Goal: Task Accomplishment & Management: Manage account settings

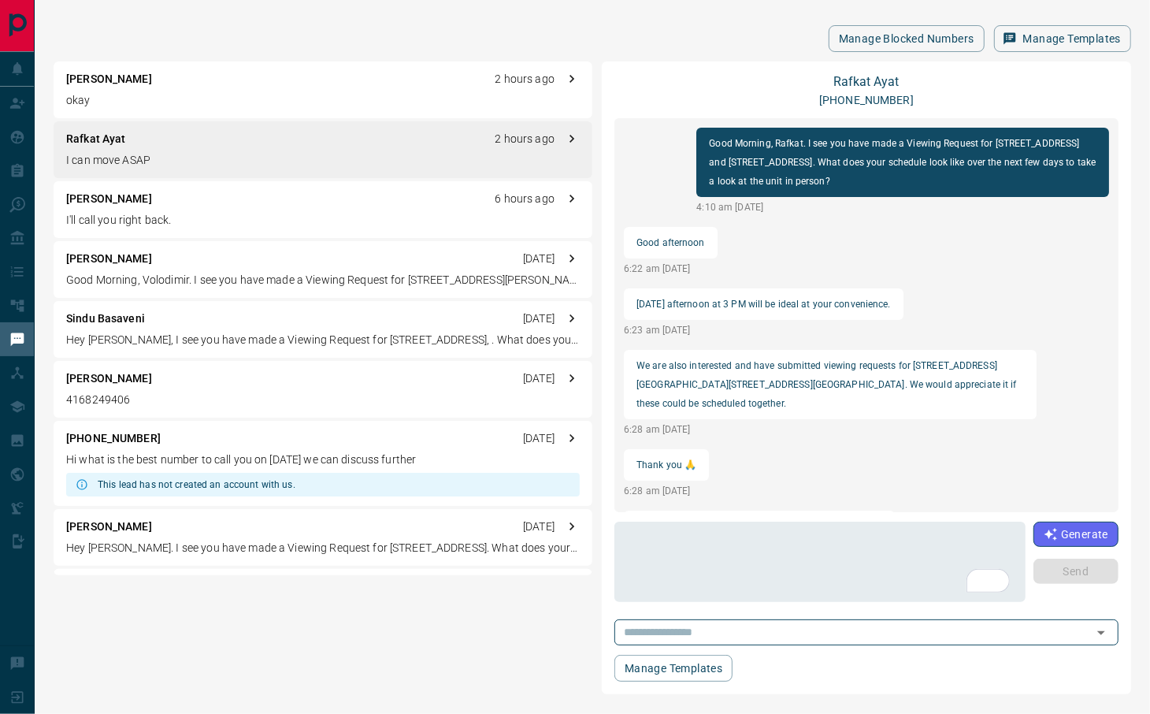
scroll to position [382, 0]
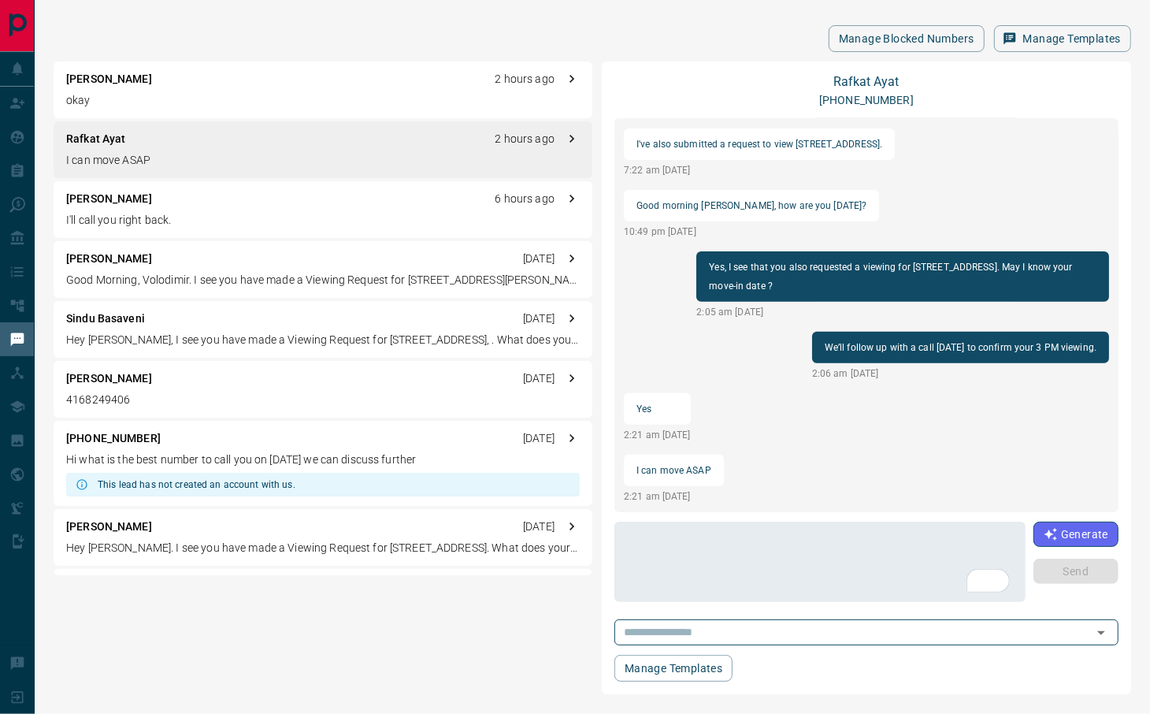
click at [258, 88] on div "[PERSON_NAME] 2 hours ago okay" at bounding box center [323, 89] width 539 height 57
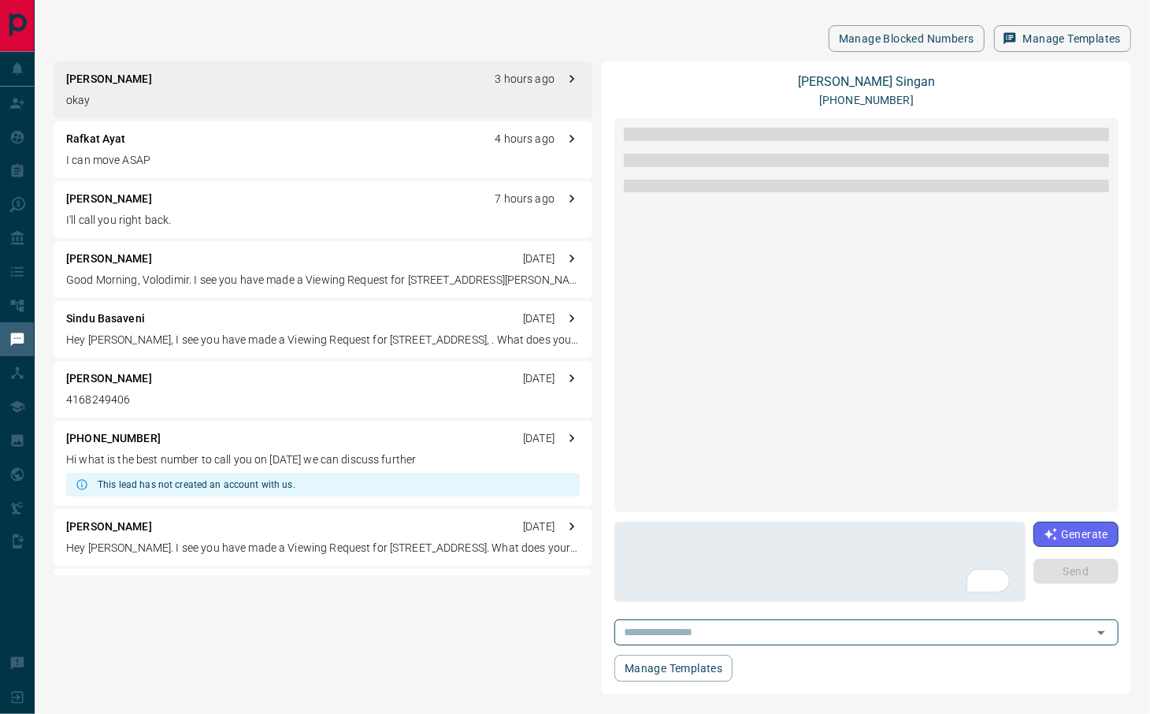
scroll to position [0, 0]
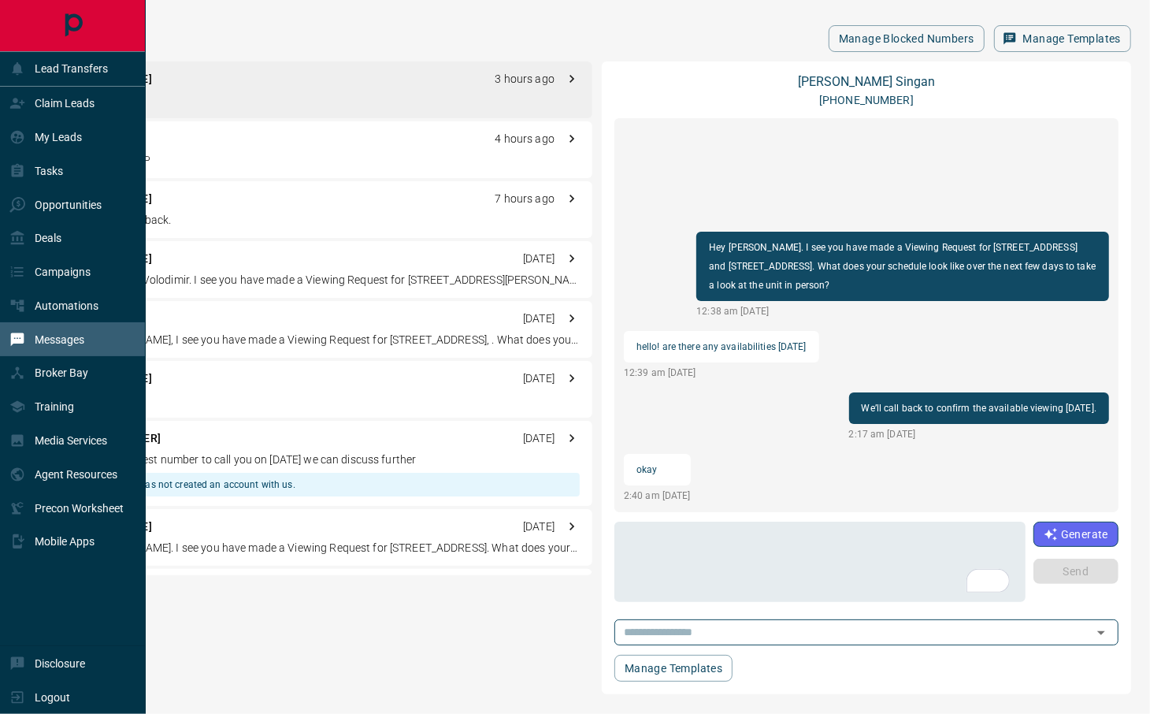
click at [72, 343] on p "Messages" at bounding box center [60, 339] width 50 height 13
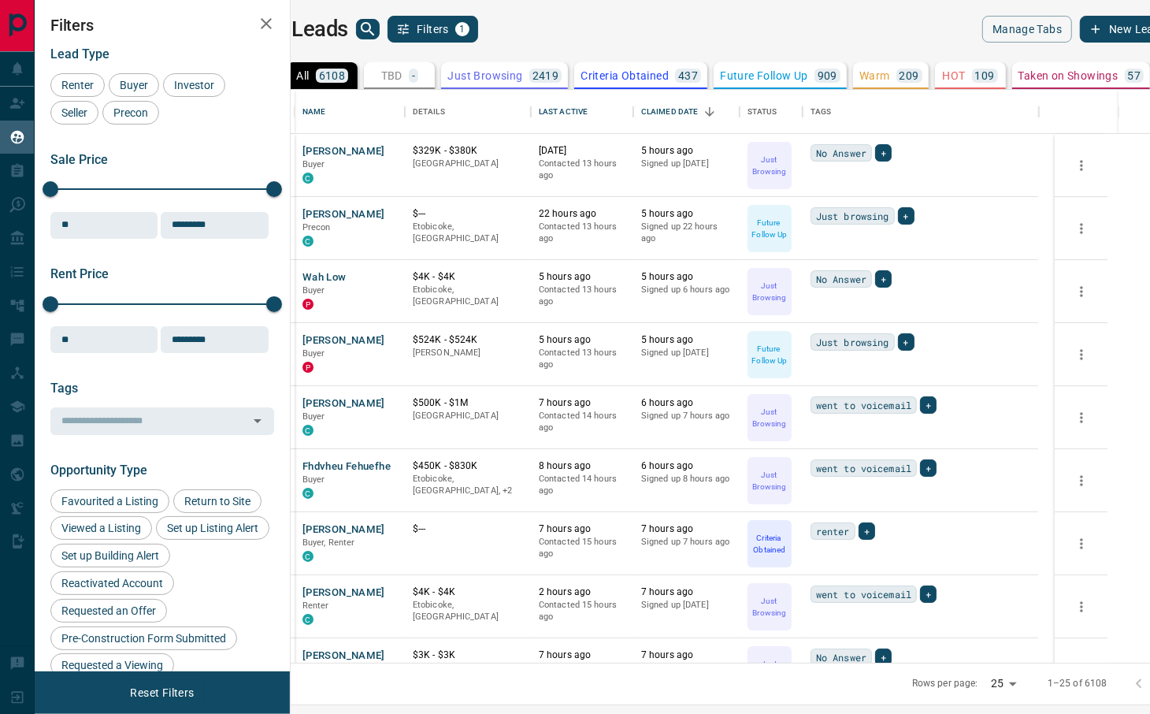
scroll to position [557, 836]
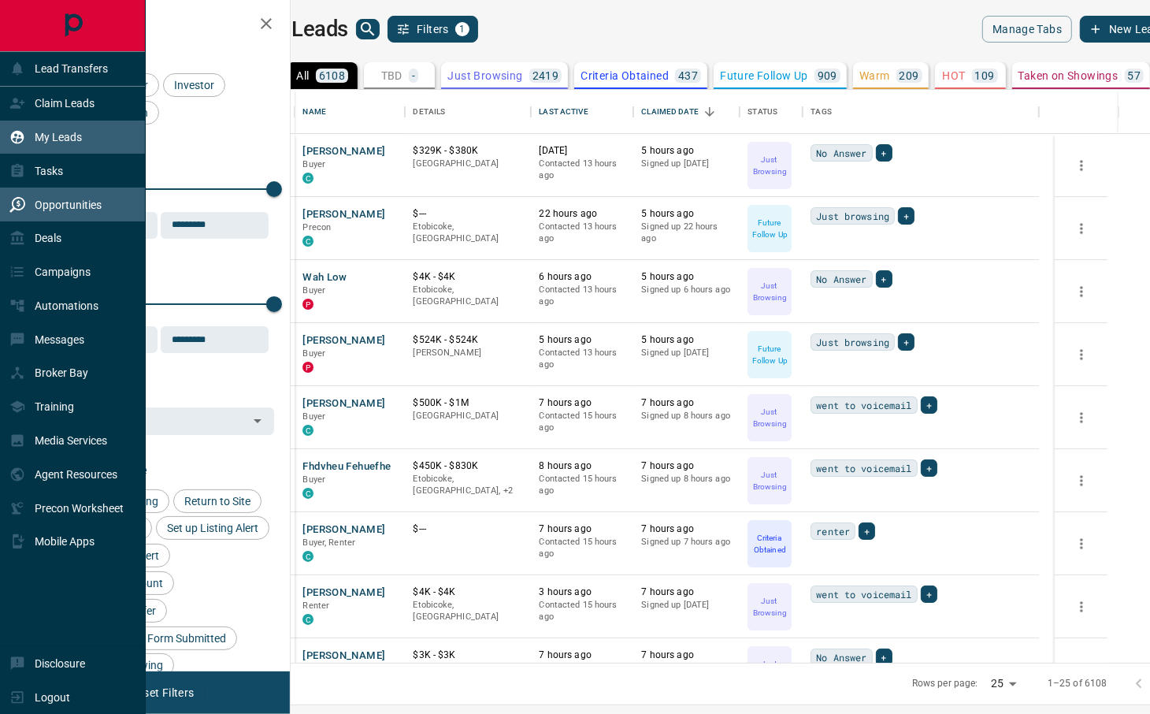
click at [93, 206] on p "Opportunities" at bounding box center [68, 204] width 67 height 13
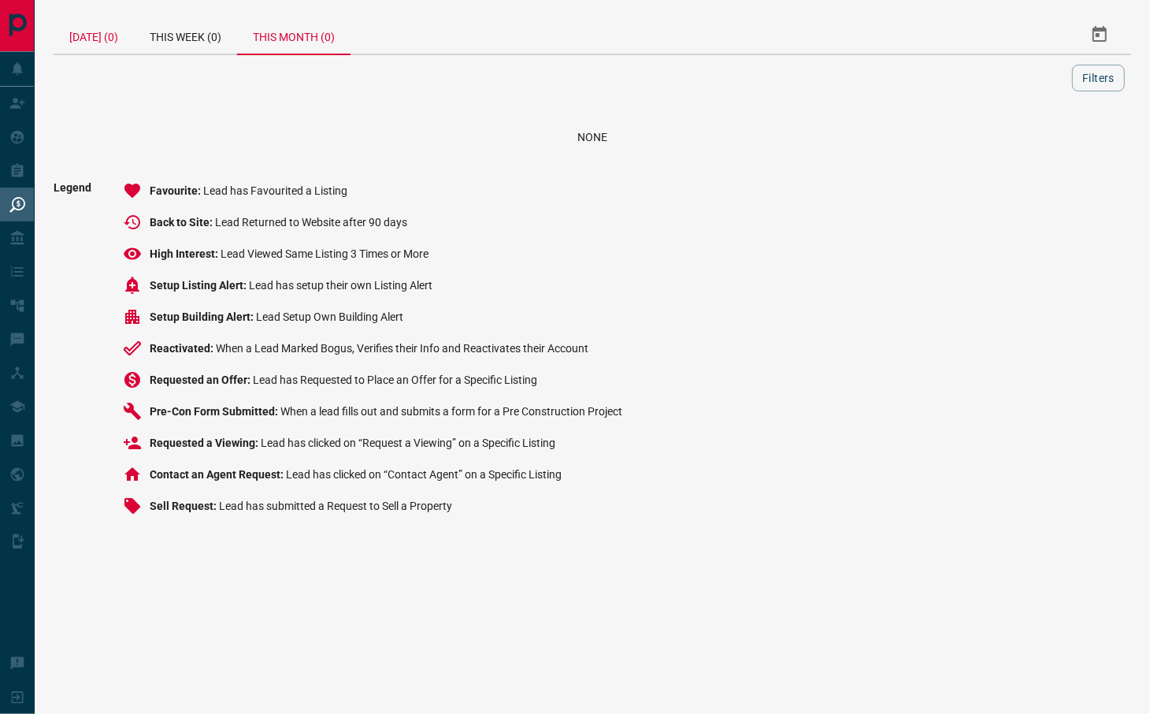
click at [92, 32] on div "Today (0)" at bounding box center [94, 35] width 80 height 38
click at [97, 38] on div "Today (0)" at bounding box center [94, 35] width 80 height 39
click at [203, 32] on div "This Week (0)" at bounding box center [185, 35] width 103 height 38
click at [323, 48] on div "This Month (0)" at bounding box center [293, 35] width 113 height 38
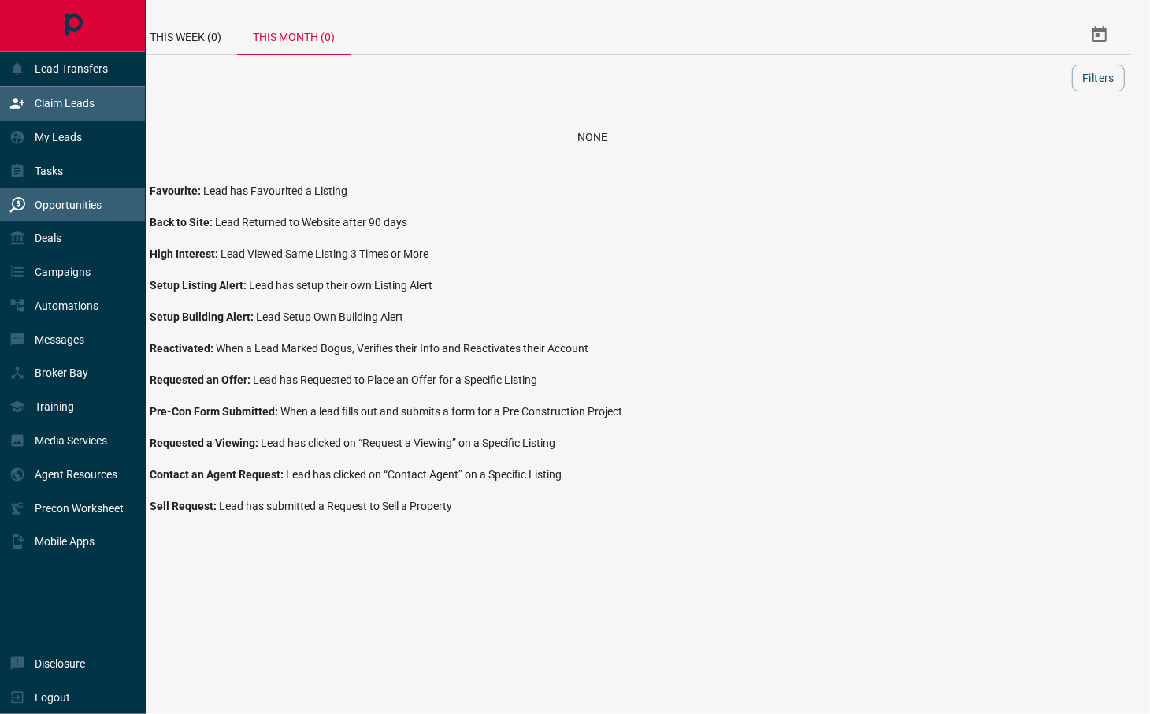
click at [112, 107] on div "Claim Leads" at bounding box center [73, 104] width 146 height 34
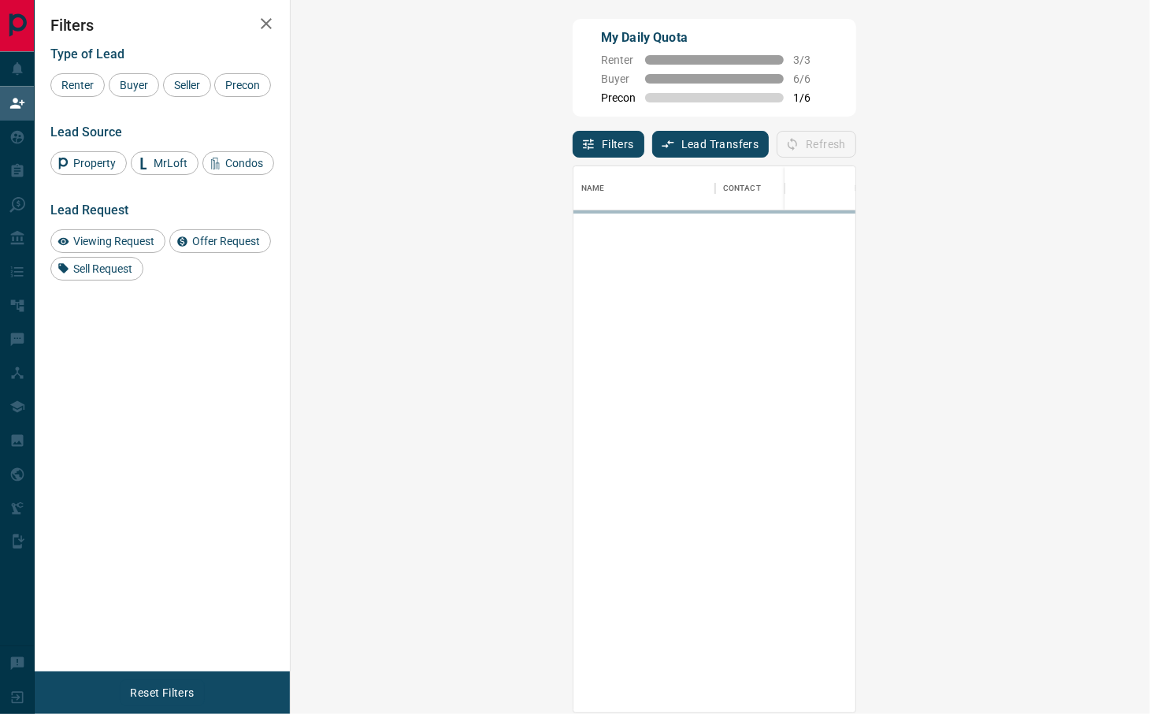
scroll to position [530, 809]
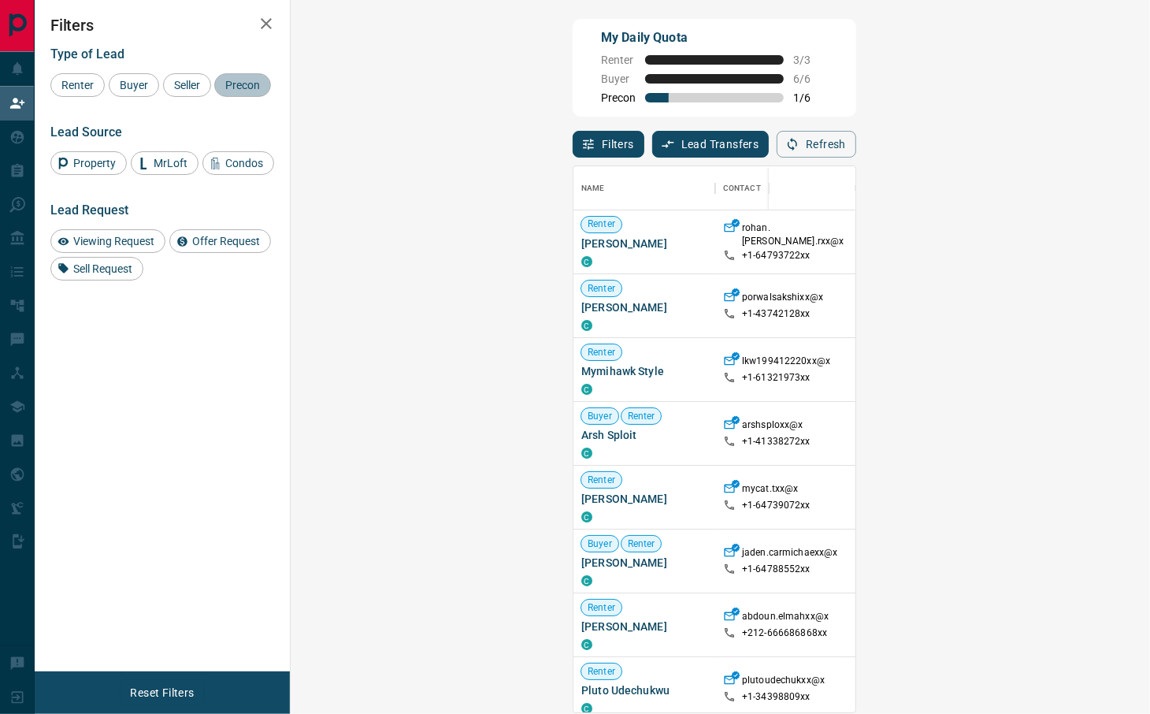
click at [220, 91] on span "Precon" at bounding box center [243, 85] width 46 height 13
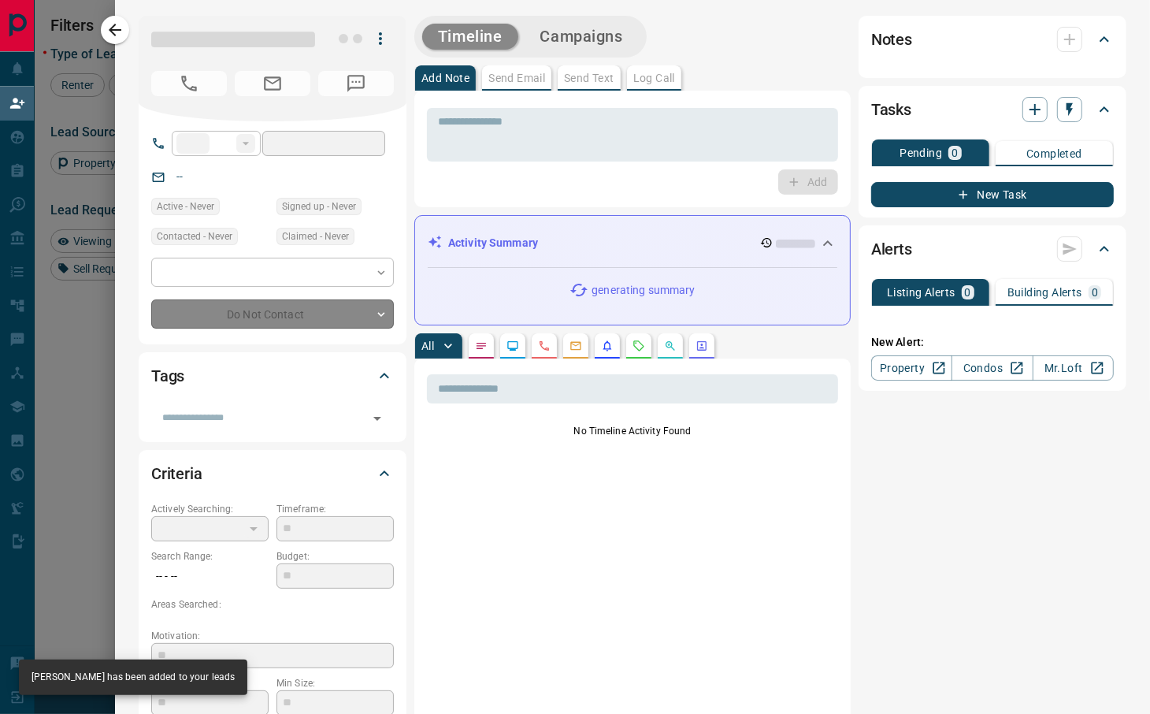
type input "**"
type input "**********"
type input "**"
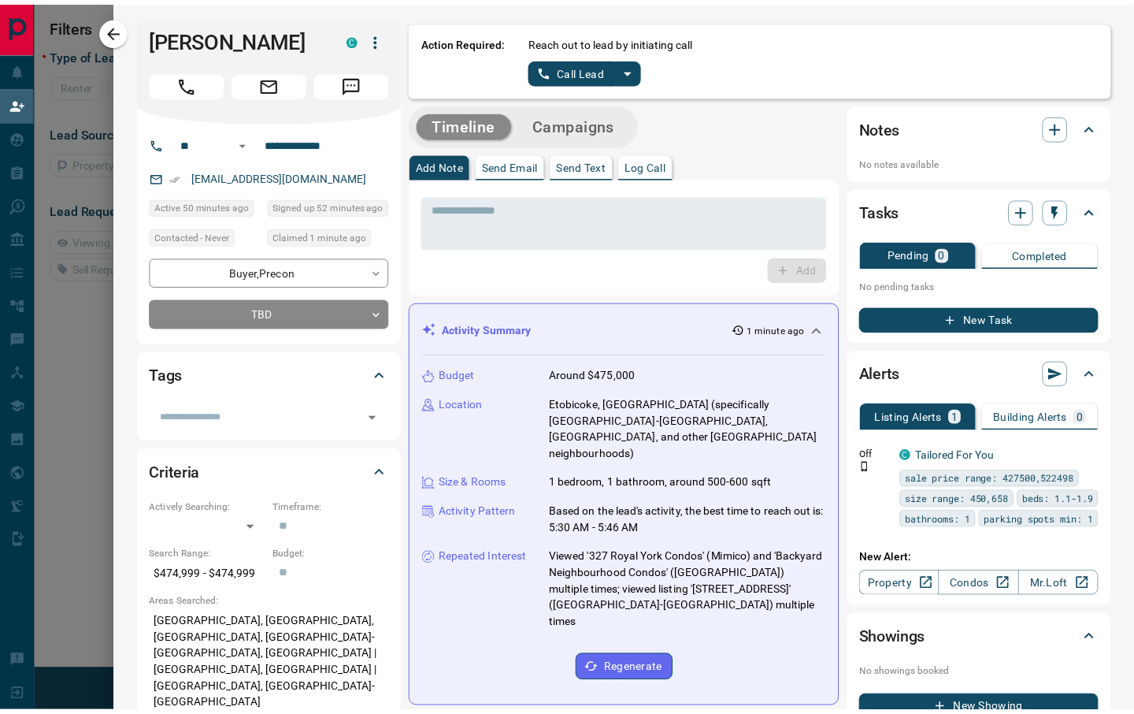
scroll to position [91, 809]
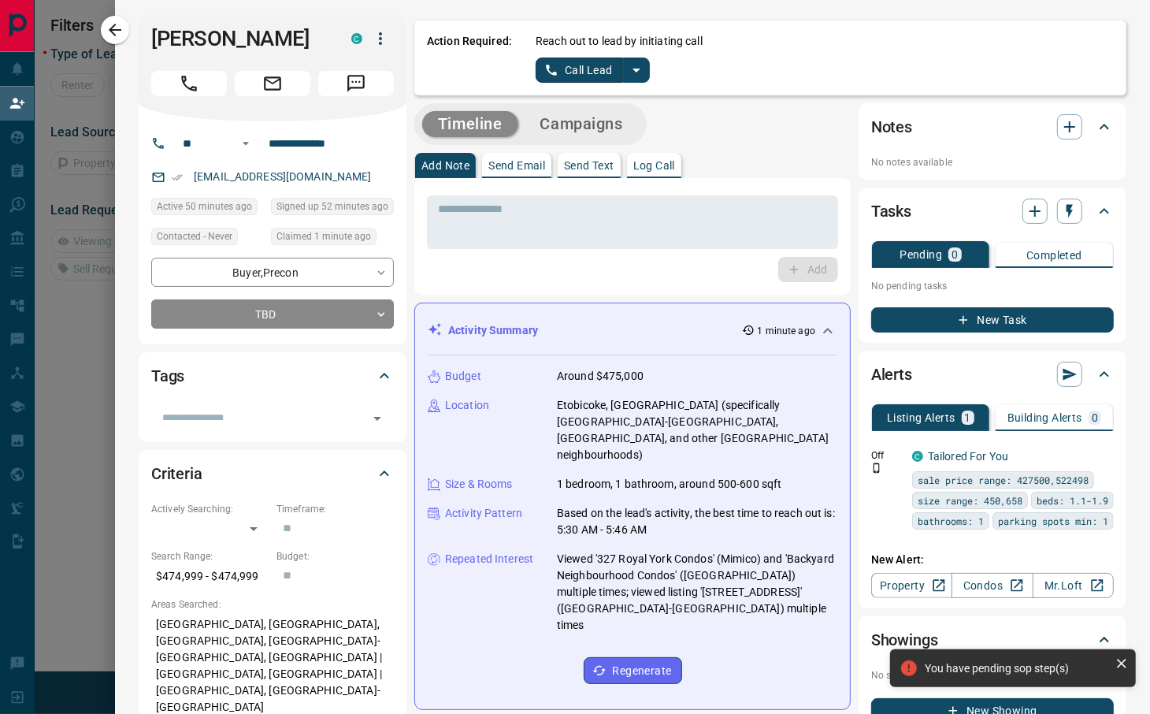
click at [580, 66] on button "Call Lead" at bounding box center [579, 69] width 87 height 25
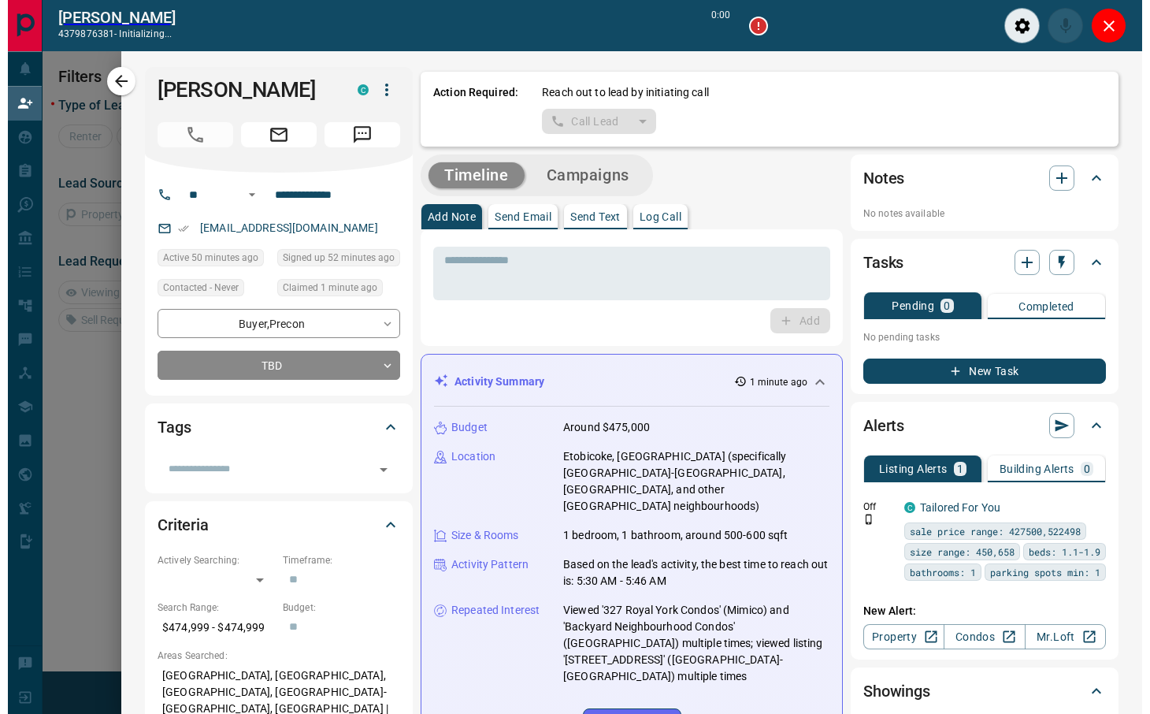
scroll to position [16, 17]
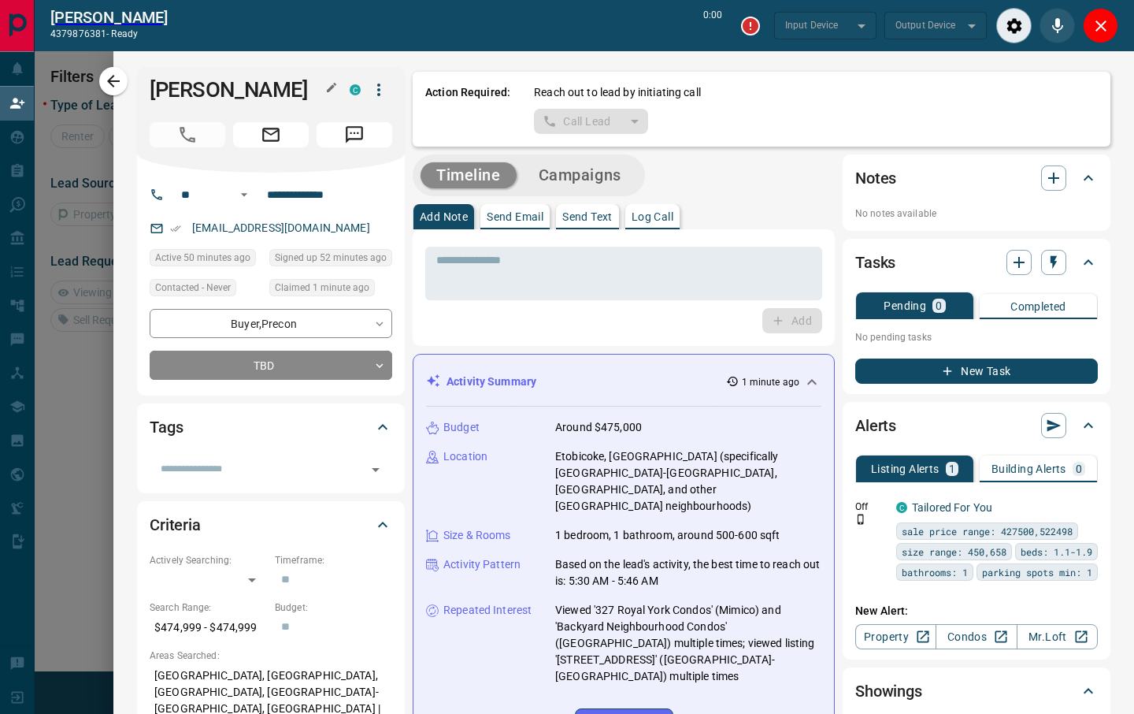
click at [202, 89] on h1 "Ramakrishna Kalagiri" at bounding box center [238, 89] width 176 height 25
type input "*******"
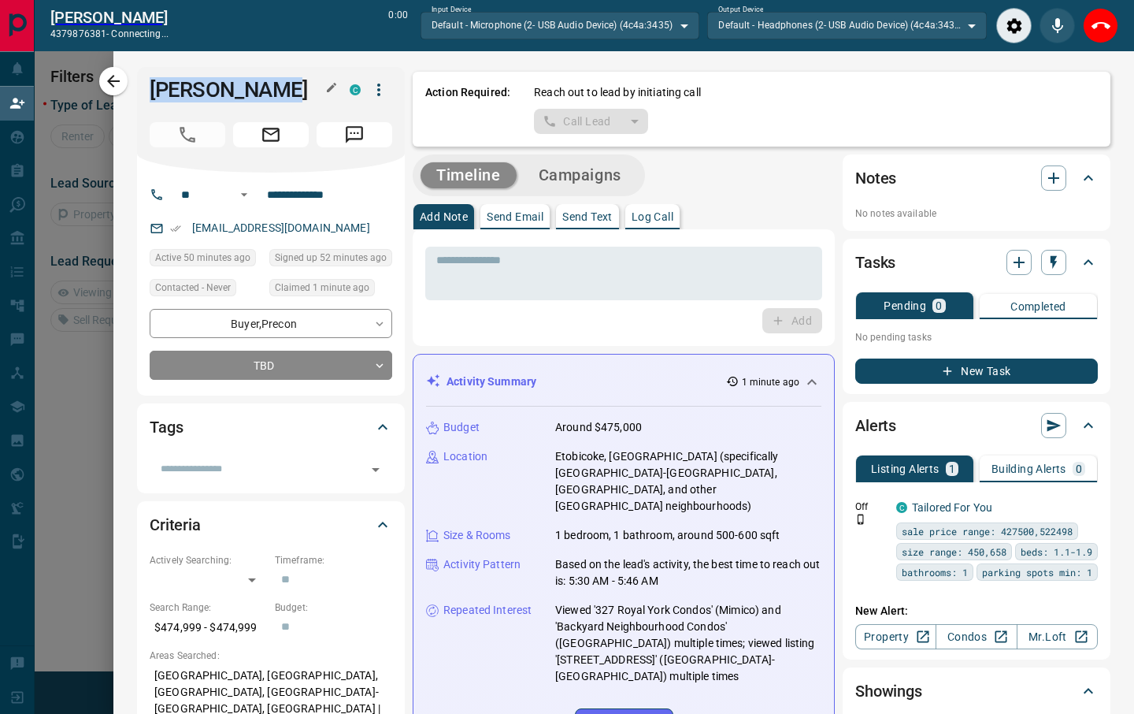
click at [202, 89] on h1 "Ramakrishna Kalagiri" at bounding box center [238, 89] width 176 height 25
copy div "Ramakrishna Kalagiri C"
click at [1104, 17] on icon "End Call" at bounding box center [1101, 26] width 19 height 19
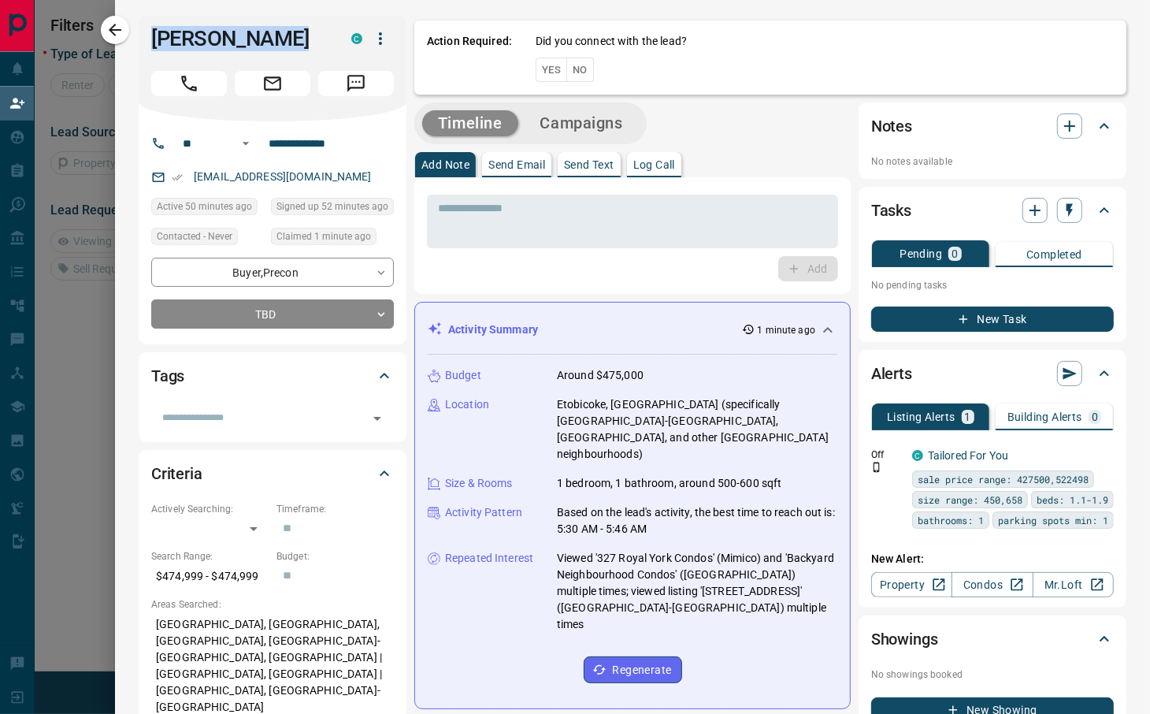
scroll to position [91, 809]
click at [581, 61] on button "No" at bounding box center [580, 69] width 28 height 24
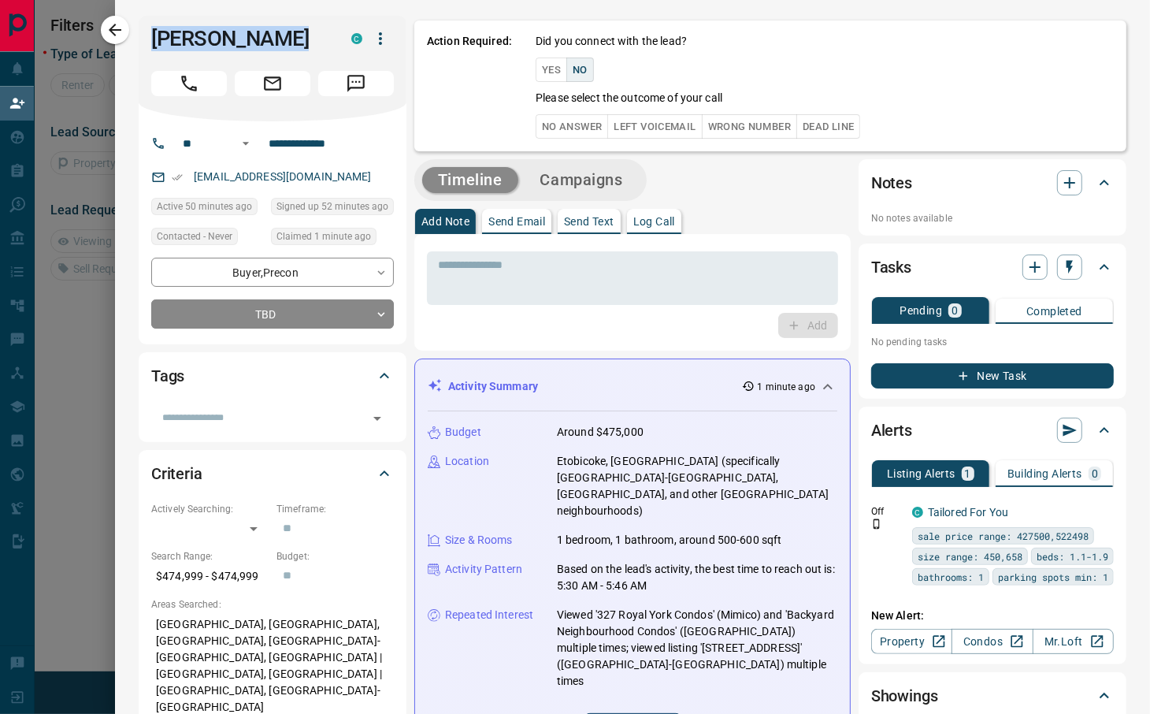
click at [559, 114] on button "No Answer" at bounding box center [572, 126] width 72 height 24
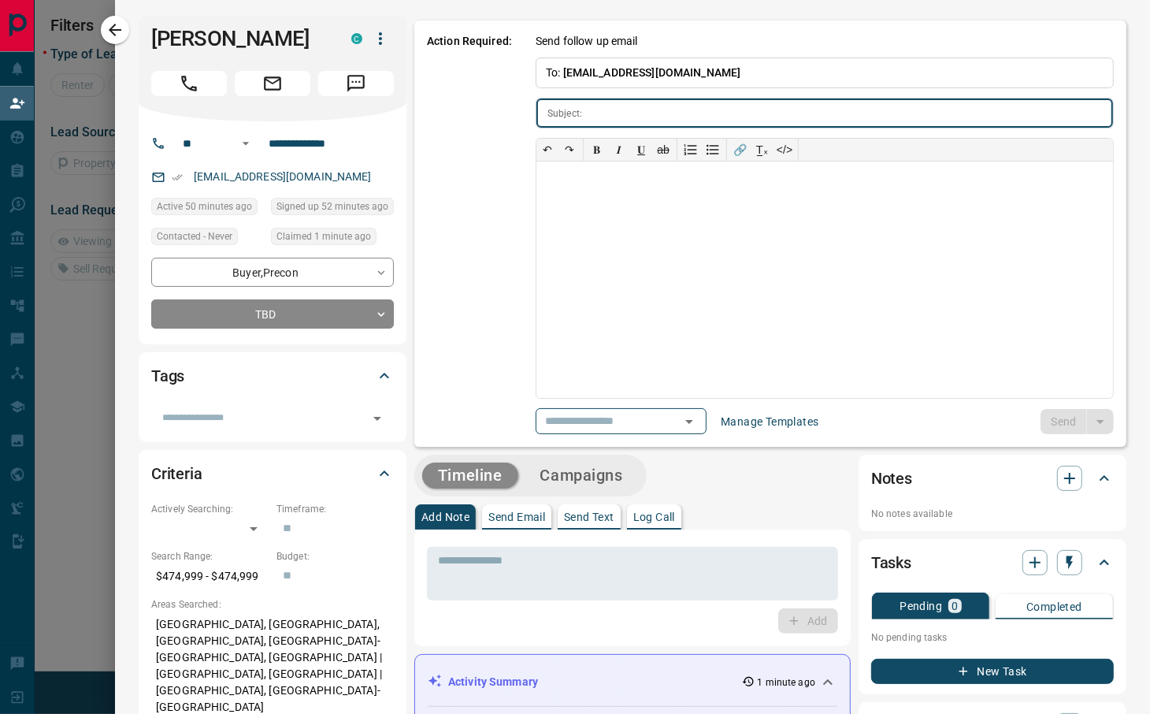
type input "**********"
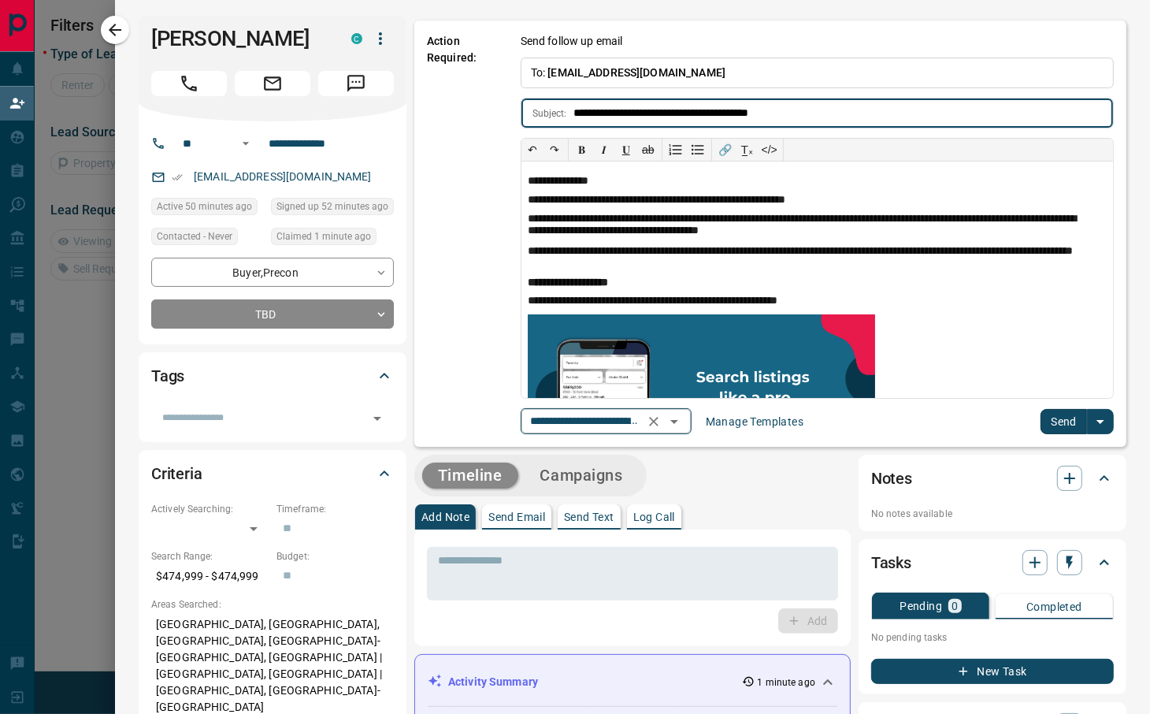
click at [662, 421] on icon "Clear" at bounding box center [654, 422] width 16 height 16
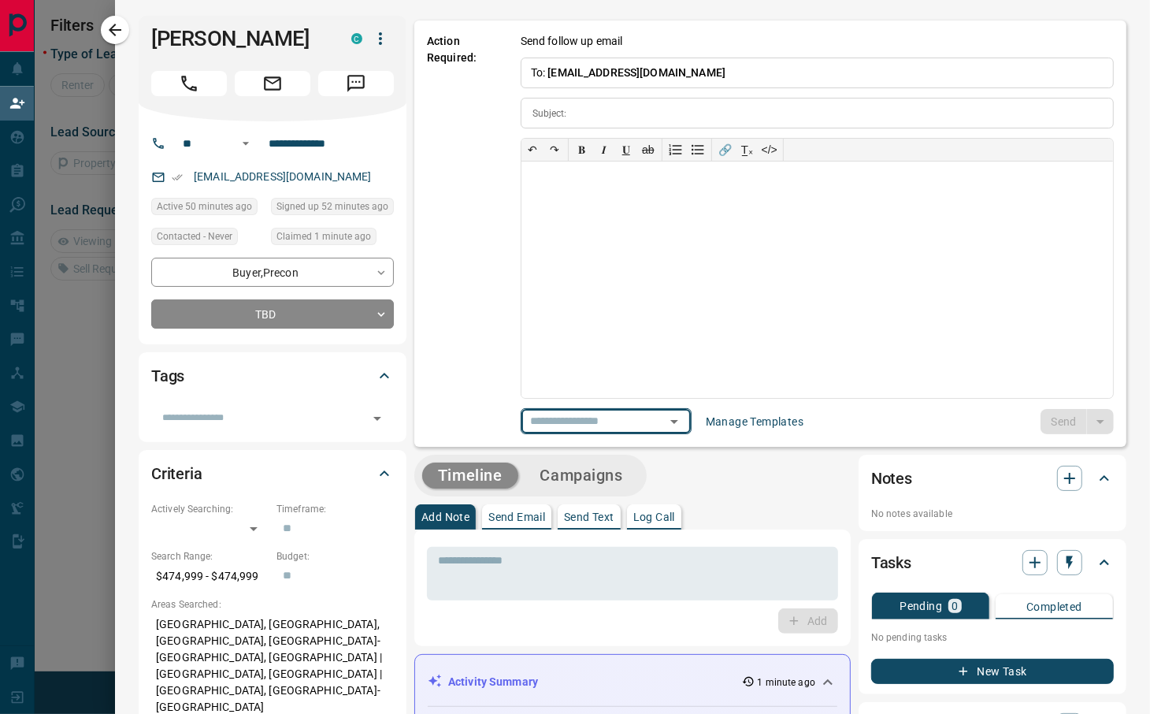
scroll to position [0, 0]
click at [720, 420] on icon "Open" at bounding box center [719, 421] width 19 height 19
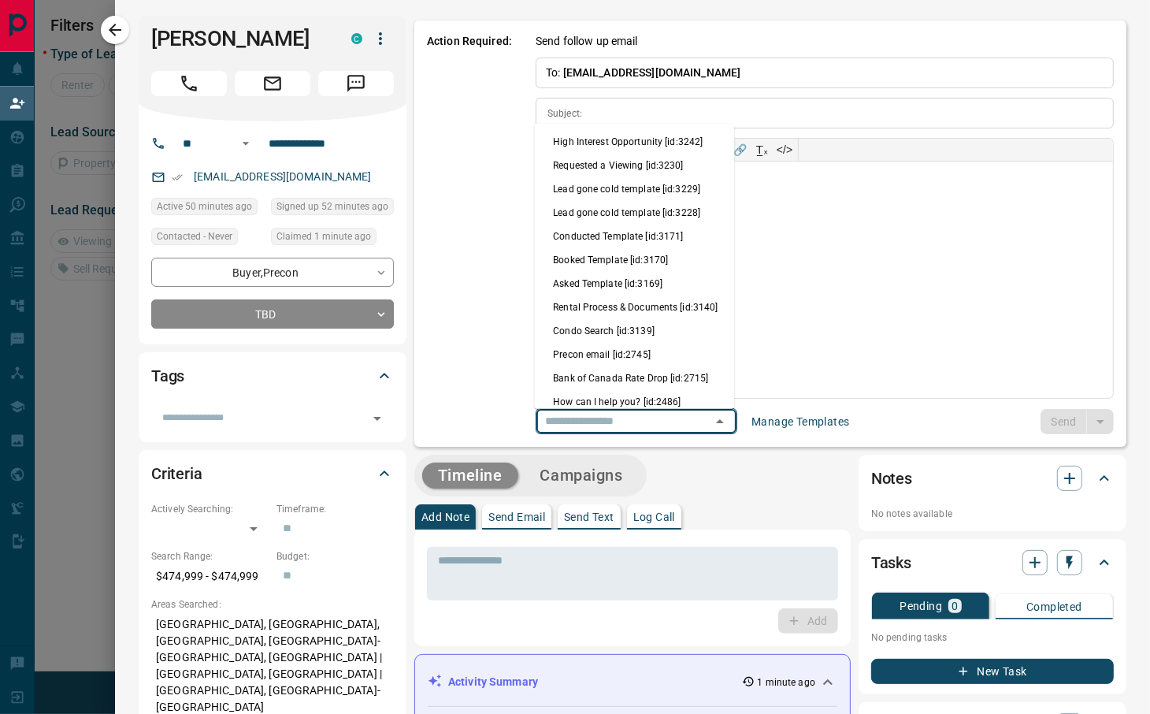
click at [614, 365] on li "Precon email [id:2745]" at bounding box center [634, 354] width 200 height 24
type input "**********"
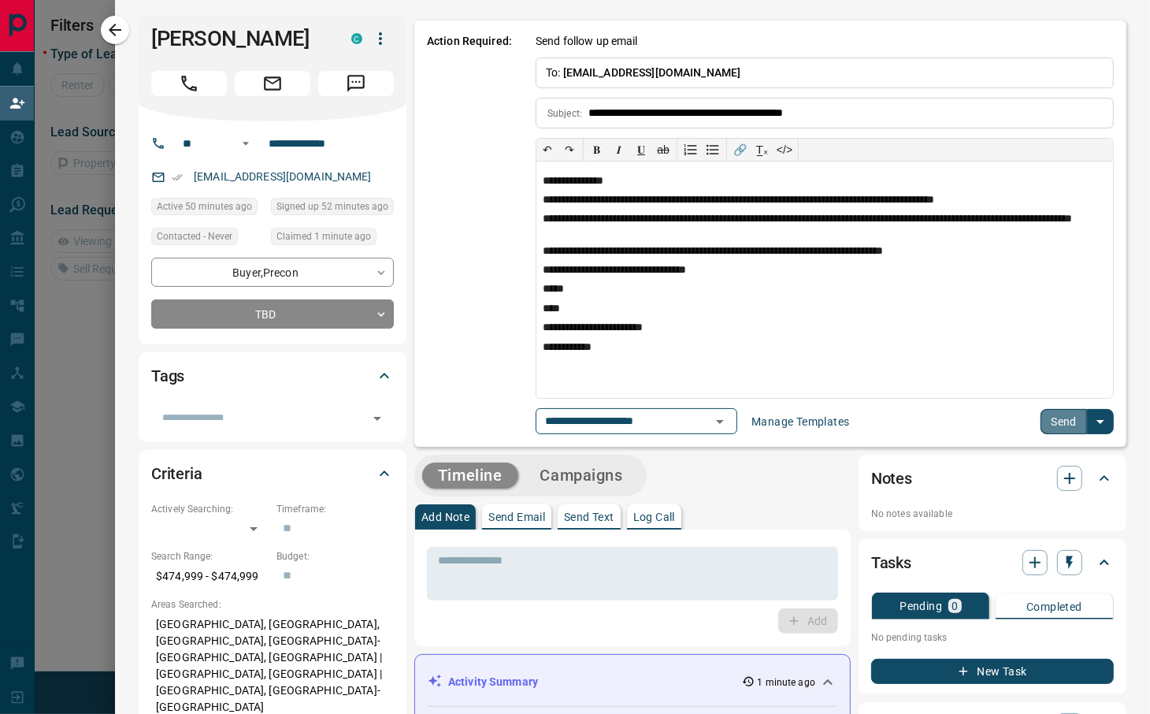
click at [1040, 411] on button "Send" at bounding box center [1063, 421] width 46 height 25
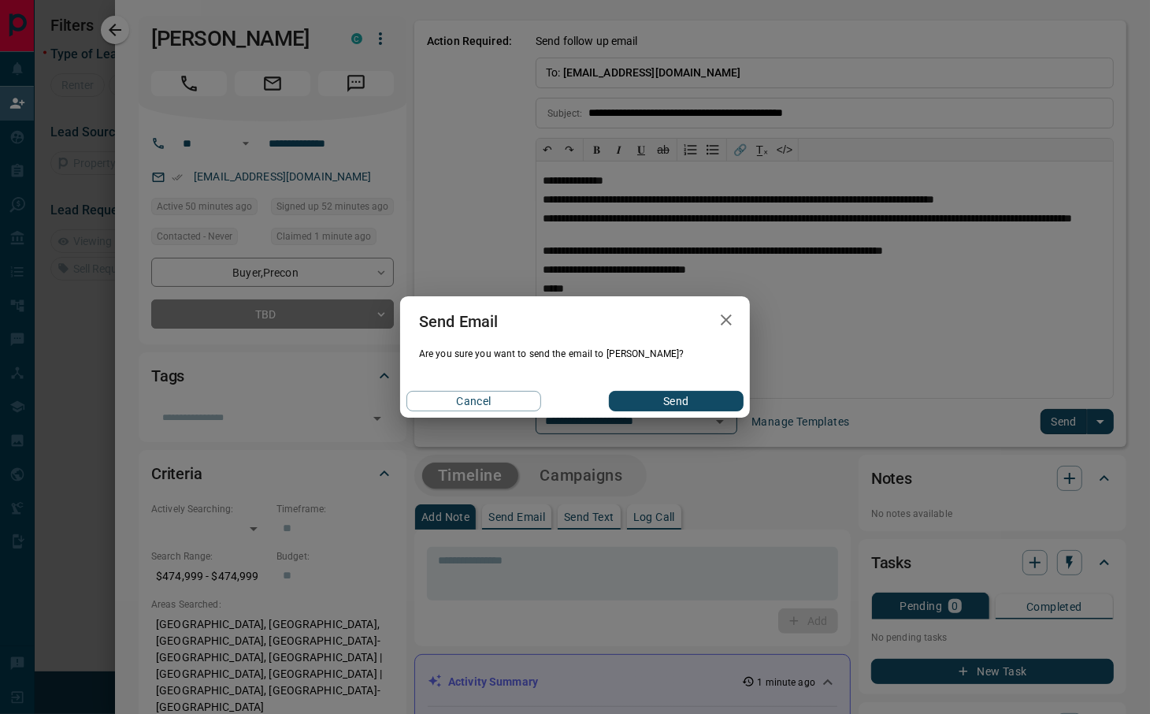
click at [736, 410] on button "Send" at bounding box center [676, 401] width 135 height 20
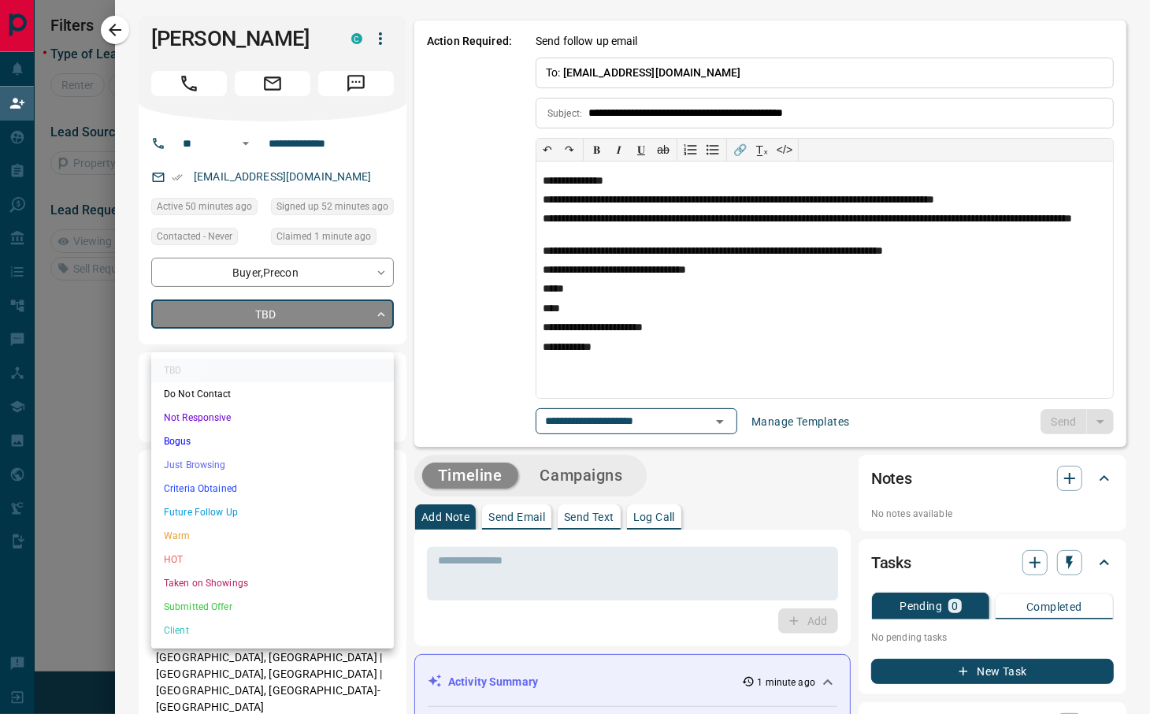
click at [325, 333] on body "**********" at bounding box center [575, 301] width 1150 height 603
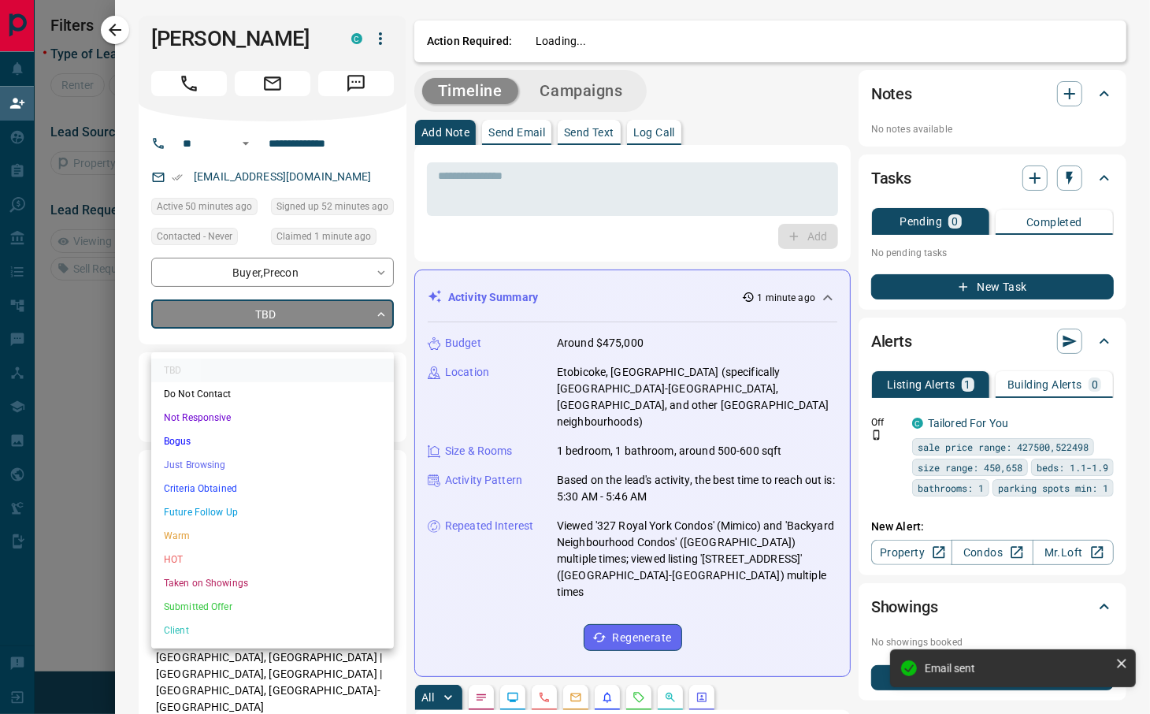
click at [268, 466] on li "Just Browsing" at bounding box center [272, 465] width 243 height 24
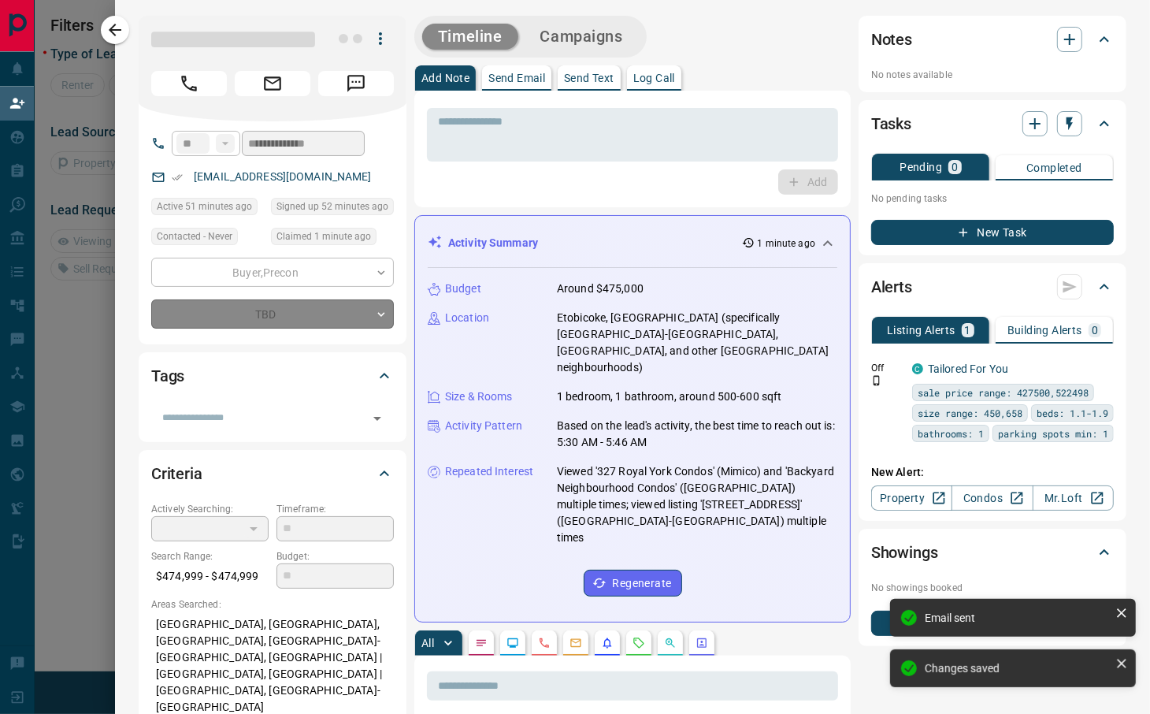
click at [253, 436] on div "Tags ​" at bounding box center [273, 396] width 268 height 89
type input "*"
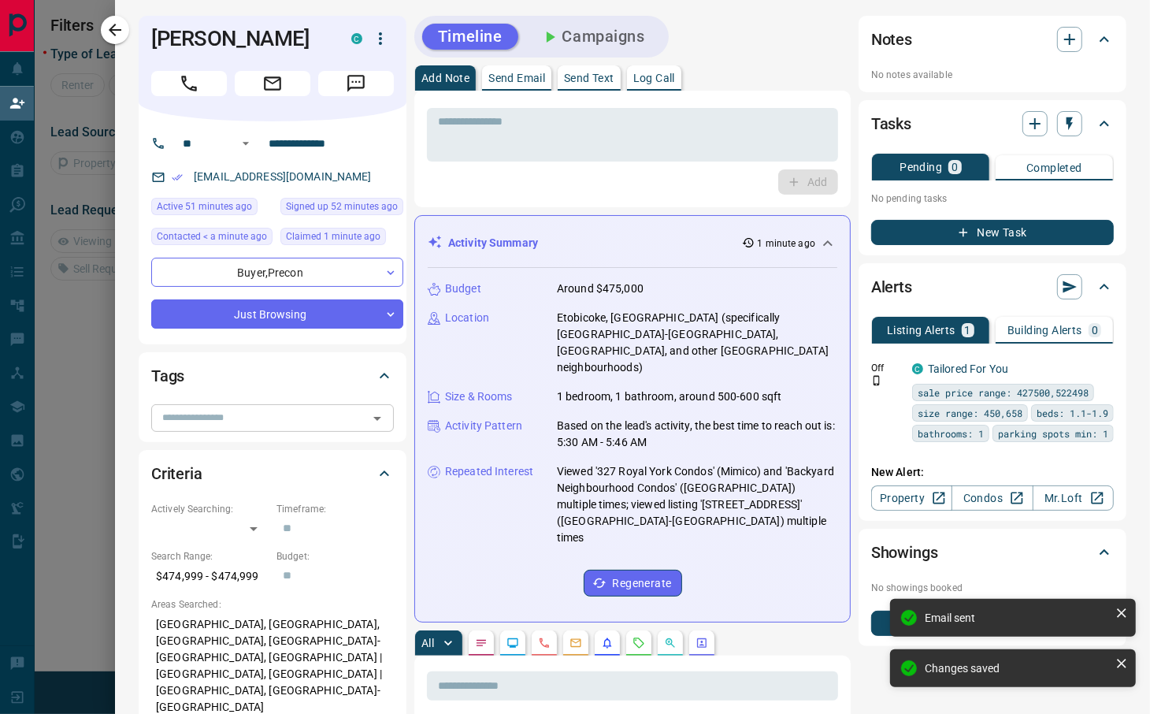
click at [274, 426] on input "text" at bounding box center [259, 417] width 207 height 17
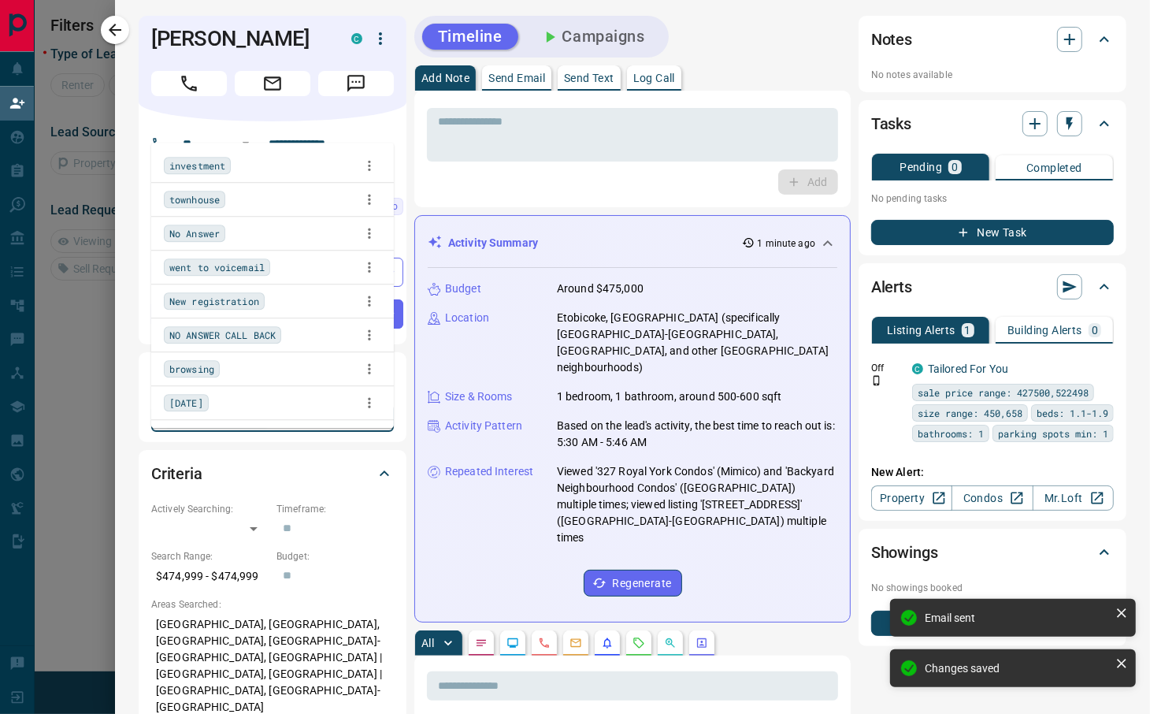
type input "**"
click at [273, 169] on div "No Answer" at bounding box center [272, 166] width 217 height 24
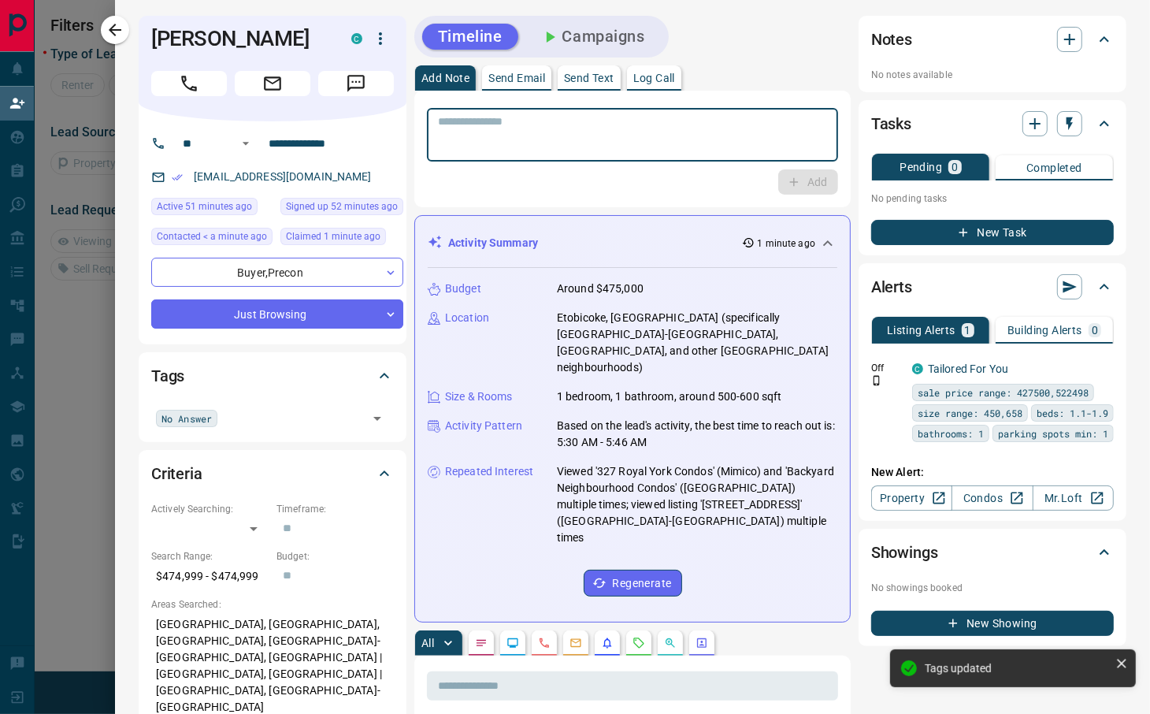
click at [682, 147] on textarea at bounding box center [632, 135] width 389 height 40
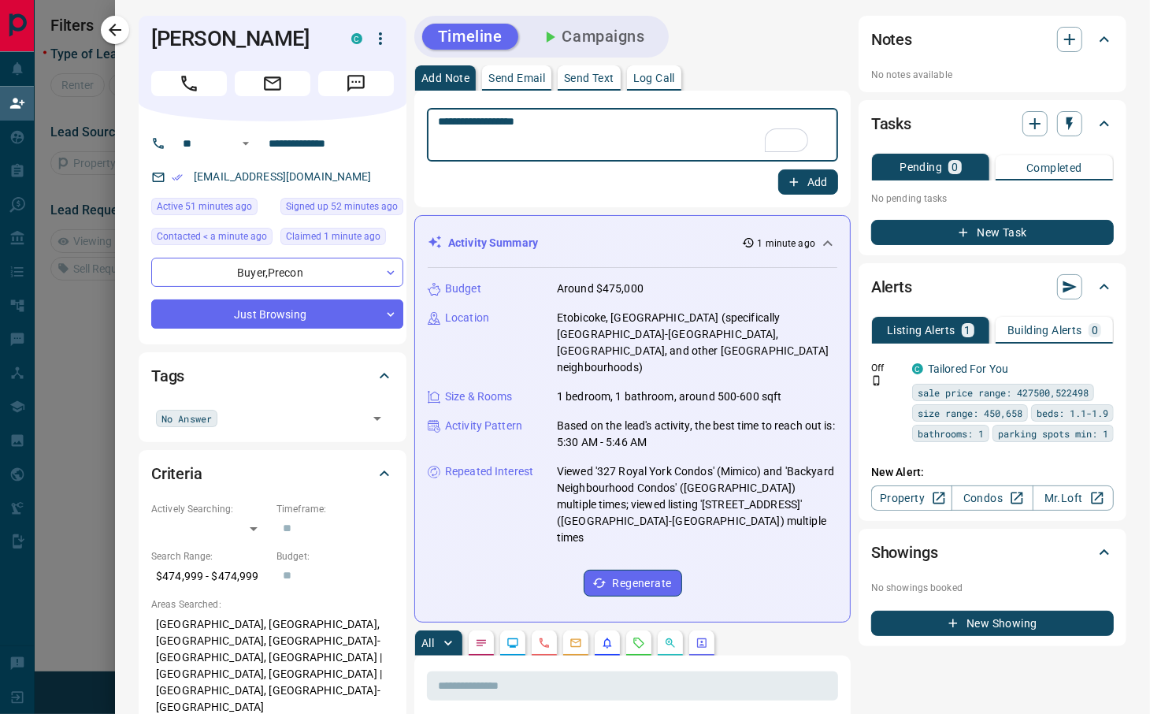
type textarea "**********"
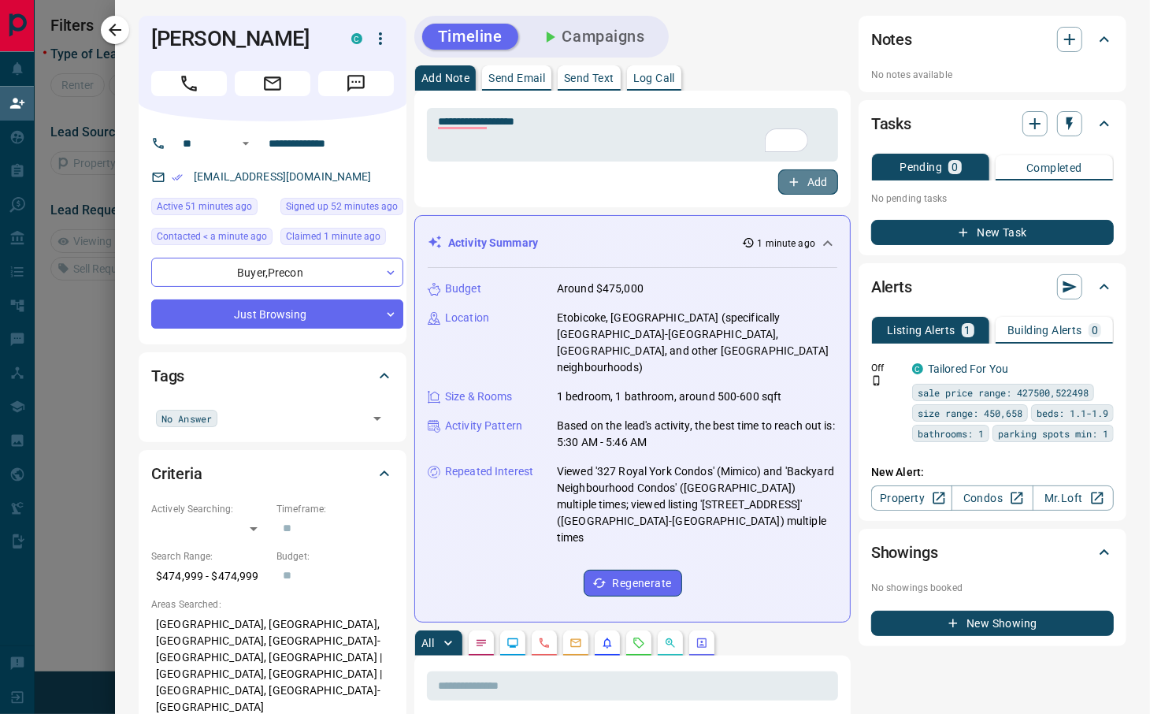
click at [787, 185] on icon "button" at bounding box center [794, 182] width 14 height 14
drag, startPoint x: 114, startPoint y: 28, endPoint x: 143, endPoint y: 7, distance: 35.4
click at [115, 29] on icon "button" at bounding box center [115, 30] width 13 height 13
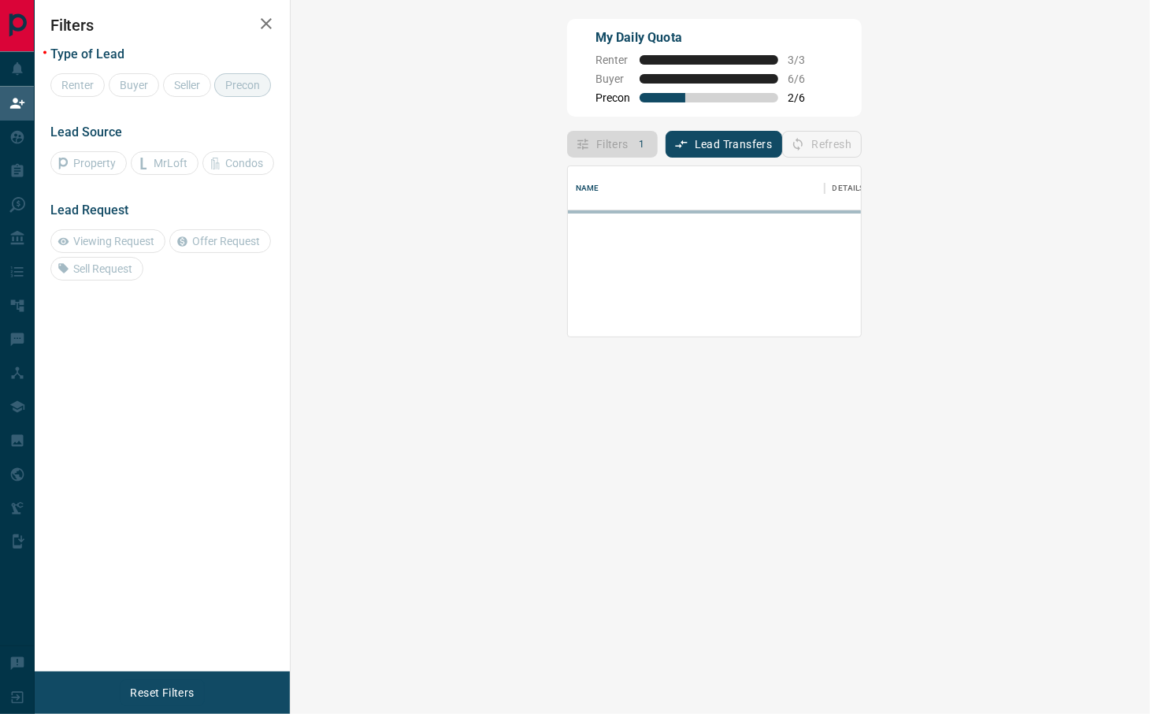
scroll to position [154, 809]
